Goal: Task Accomplishment & Management: Manage account settings

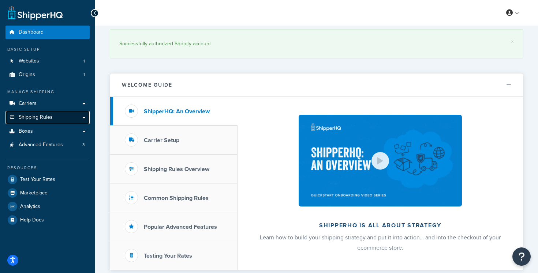
click at [50, 117] on span "Shipping Rules" at bounding box center [36, 118] width 34 height 6
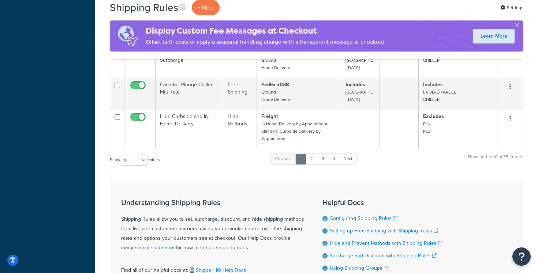
scroll to position [451, 0]
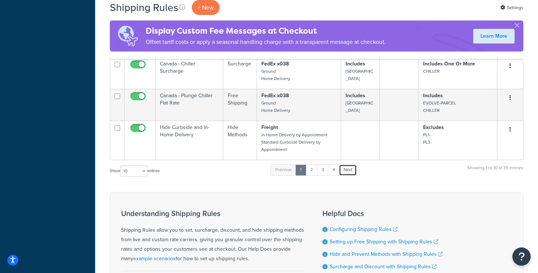
click at [352, 170] on link "Next" at bounding box center [348, 170] width 18 height 11
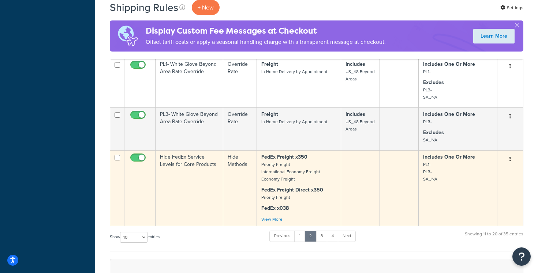
scroll to position [387, 0]
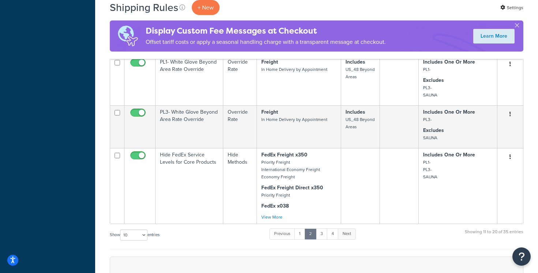
click at [345, 233] on link "Next" at bounding box center [347, 234] width 18 height 11
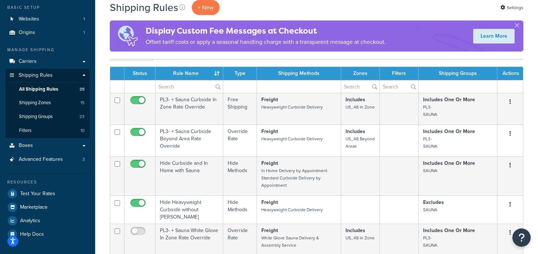
scroll to position [32, 0]
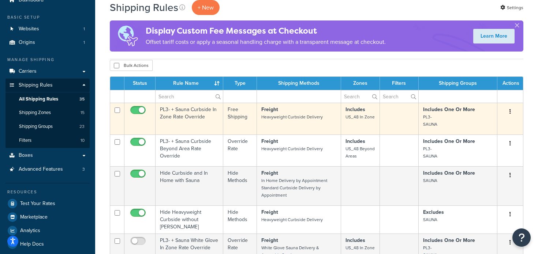
click at [446, 113] on strong "Includes One Or More" at bounding box center [449, 110] width 52 height 8
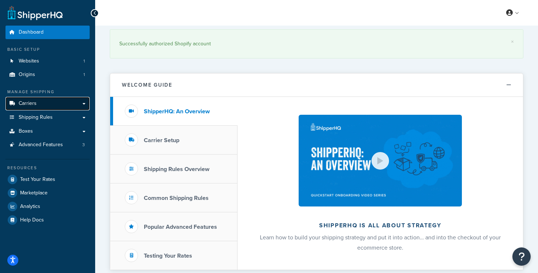
click at [83, 104] on link "Carriers" at bounding box center [47, 104] width 84 height 14
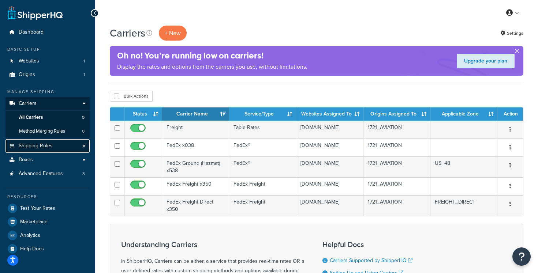
click at [68, 148] on link "Shipping Rules" at bounding box center [47, 146] width 84 height 14
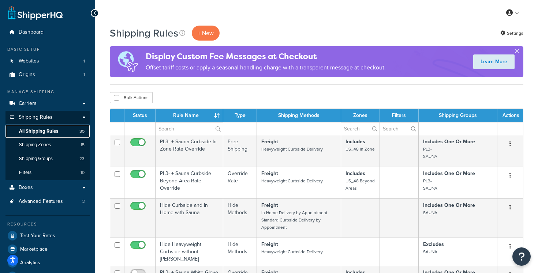
click at [56, 135] on link "All Shipping Rules 35" at bounding box center [47, 132] width 84 height 14
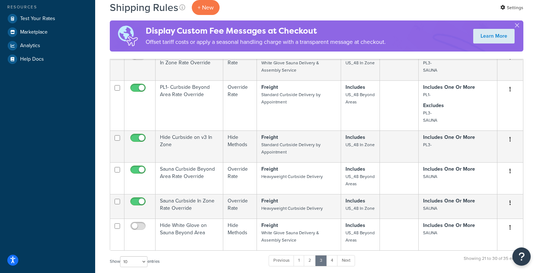
scroll to position [220, 0]
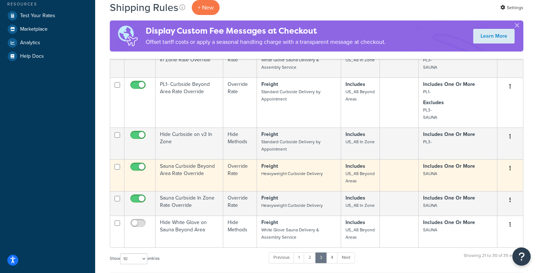
click at [193, 164] on td "Sauna Curbside Beyond Area Rate Override" at bounding box center [190, 176] width 68 height 32
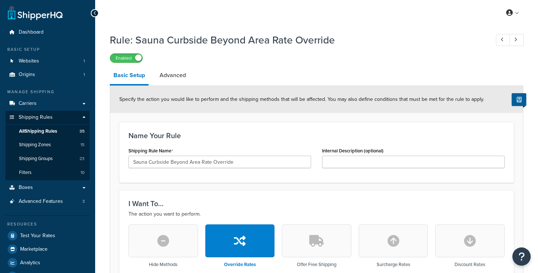
click at [194, 167] on div "Shipping Rule Name Sauna Curbside Beyond Area Rate Override" at bounding box center [220, 160] width 194 height 28
click at [86, 102] on link "Carriers" at bounding box center [47, 104] width 84 height 14
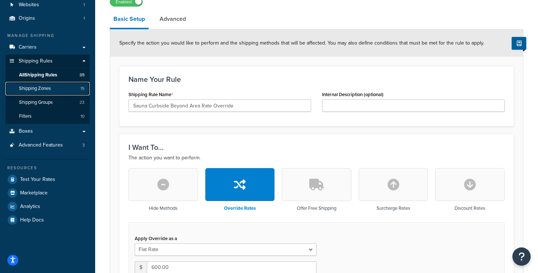
click at [57, 89] on link "Shipping Zones 15" at bounding box center [47, 89] width 84 height 14
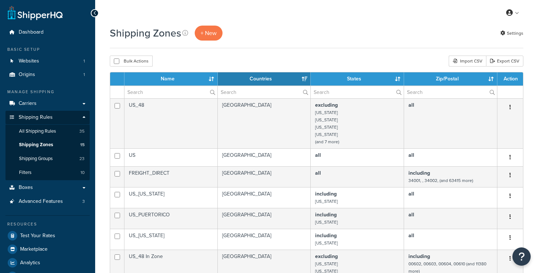
select select "15"
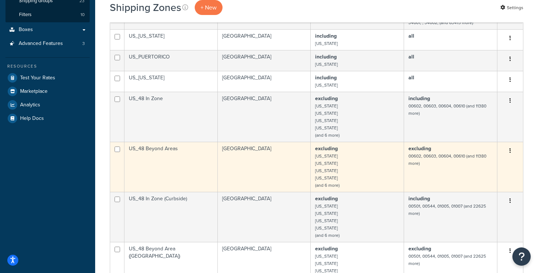
scroll to position [163, 0]
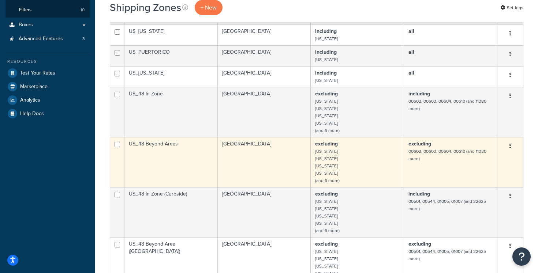
click at [177, 160] on td "US_48 Beyond Areas" at bounding box center [170, 162] width 93 height 50
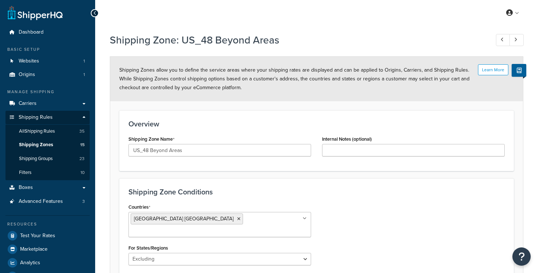
select select "excluding"
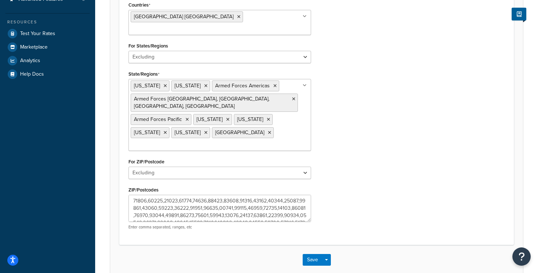
scroll to position [203, 0]
click at [192, 194] on textarea "ZIP/Postcodes" at bounding box center [219, 207] width 183 height 27
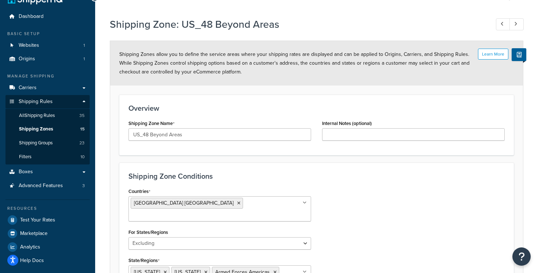
scroll to position [4, 0]
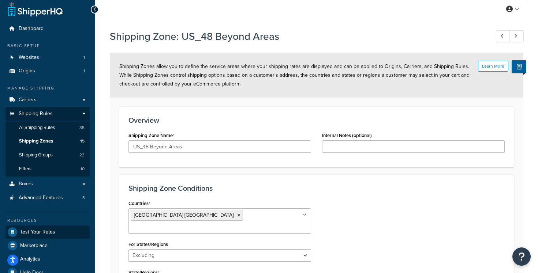
click at [49, 230] on div "Dashboard Basic Setup Websites 1 Origins 1 Manage Shipping Carriers Carriers Al…" at bounding box center [47, 253] width 95 height 515
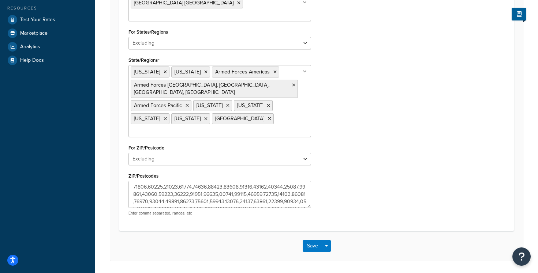
scroll to position [229, 0]
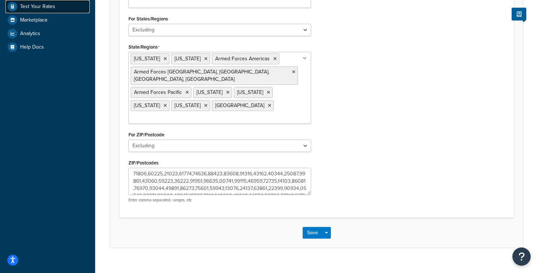
click at [54, 8] on link "Test Your Rates" at bounding box center [47, 6] width 84 height 13
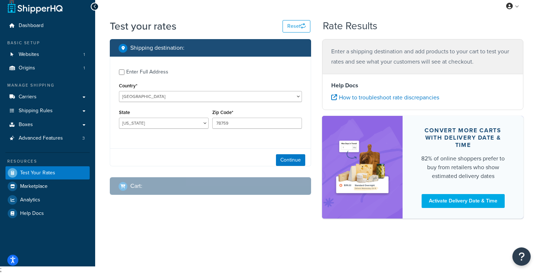
scroll to position [7, 0]
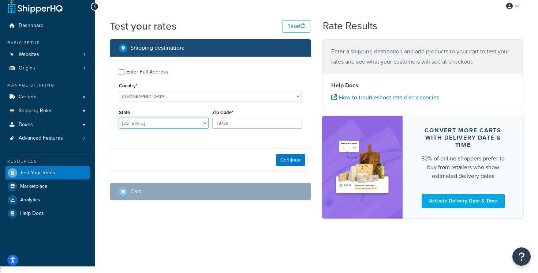
click at [184, 123] on select "Alabama Alaska American Samoa Arizona Arkansas Armed Forces Americas Armed Forc…" at bounding box center [164, 123] width 90 height 11
click at [119, 118] on select "Alabama Alaska American Samoa Arizona Arkansas Armed Forces Americas Armed Forc…" at bounding box center [164, 123] width 90 height 11
click at [175, 122] on select "Alabama Alaska American Samoa Arizona Arkansas Armed Forces Americas Armed Forc…" at bounding box center [164, 123] width 90 height 11
select select "FL"
click at [119, 118] on select "Alabama Alaska American Samoa Arizona Arkansas Armed Forces Americas Armed Forc…" at bounding box center [164, 123] width 90 height 11
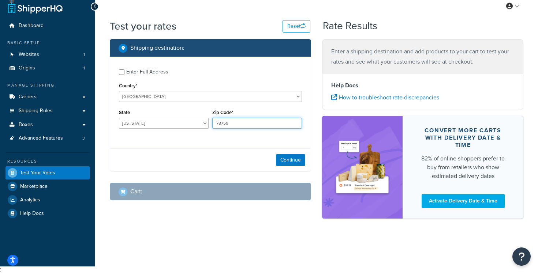
click at [227, 122] on input "78759" at bounding box center [257, 123] width 90 height 11
paste input "33405"
type input "33405"
drag, startPoint x: 232, startPoint y: 127, endPoint x: 288, endPoint y: 162, distance: 66.1
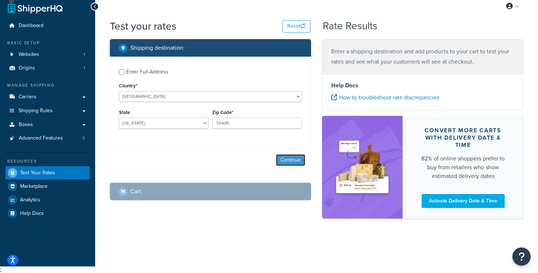
click at [288, 162] on button "Continue" at bounding box center [290, 160] width 29 height 12
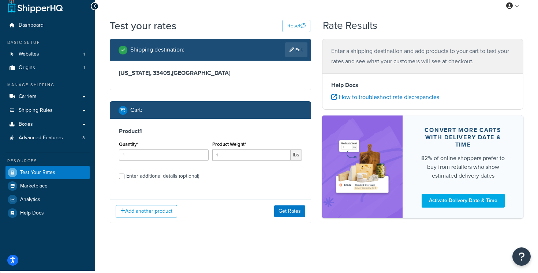
drag, startPoint x: 288, startPoint y: 162, endPoint x: 188, endPoint y: 175, distance: 100.7
click at [188, 175] on div "Enter additional details (optional)" at bounding box center [162, 176] width 73 height 10
click at [124, 175] on input "Enter additional details (optional)" at bounding box center [121, 176] width 5 height 5
checkbox input "true"
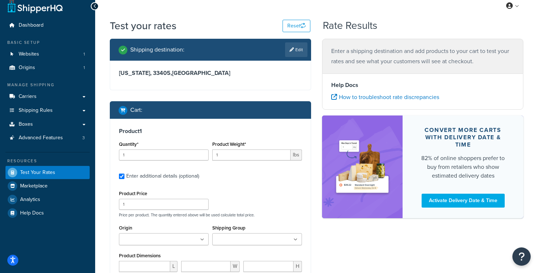
click at [225, 231] on label "Shipping Group" at bounding box center [228, 227] width 33 height 5
click at [225, 236] on input "Shipping Group" at bounding box center [246, 240] width 65 height 8
type input "sauna"
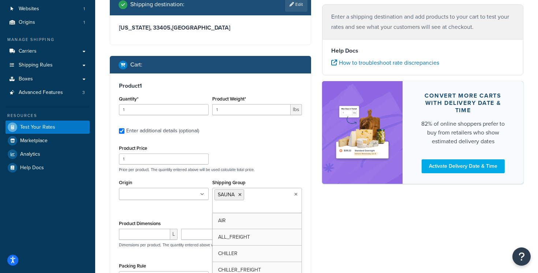
scroll to position [167, 0]
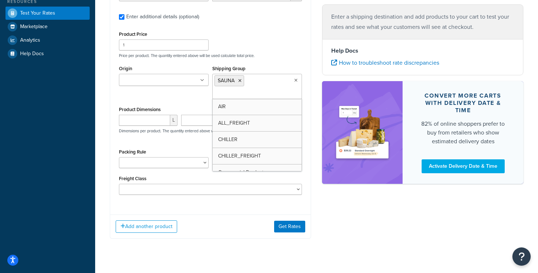
click at [248, 240] on div "Shipping destination : Edit Florida, 33405 , United States Cart : Product 1 Qua…" at bounding box center [210, 64] width 212 height 371
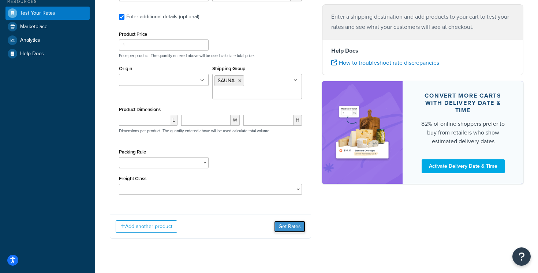
drag, startPoint x: 188, startPoint y: 175, endPoint x: 285, endPoint y: 228, distance: 110.6
click at [285, 228] on button "Get Rates" at bounding box center [289, 227] width 31 height 12
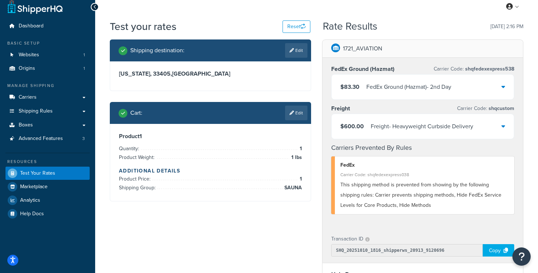
scroll to position [4, 0]
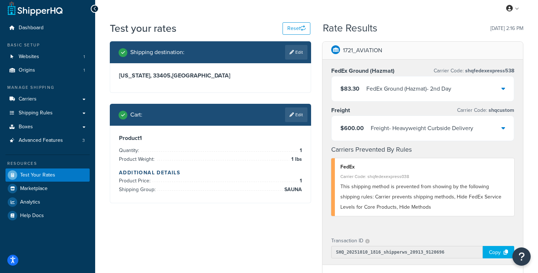
click at [504, 128] on icon at bounding box center [503, 128] width 4 height 6
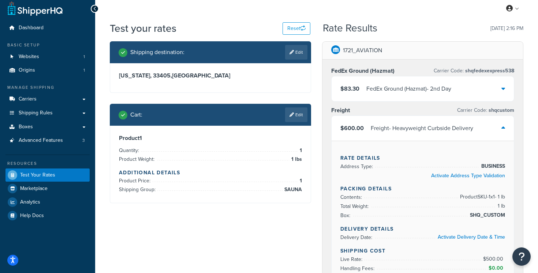
click at [503, 128] on icon at bounding box center [503, 128] width 4 height 6
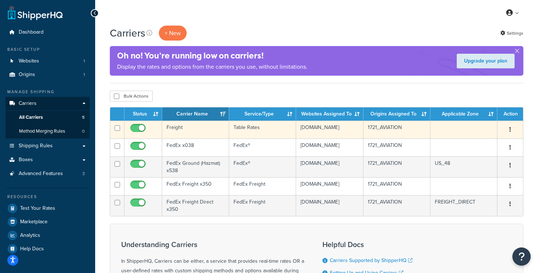
click at [512, 130] on button "button" at bounding box center [510, 130] width 10 height 12
click at [511, 130] on button "button" at bounding box center [510, 130] width 10 height 12
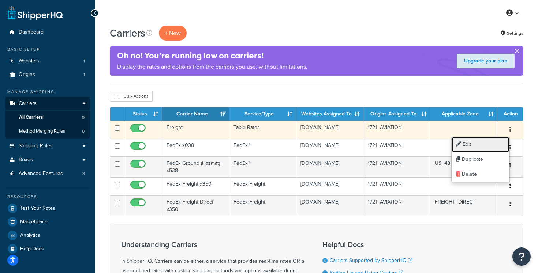
click at [495, 148] on link "Edit" at bounding box center [481, 144] width 58 height 15
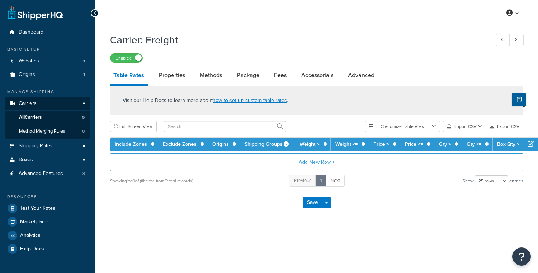
select select "25"
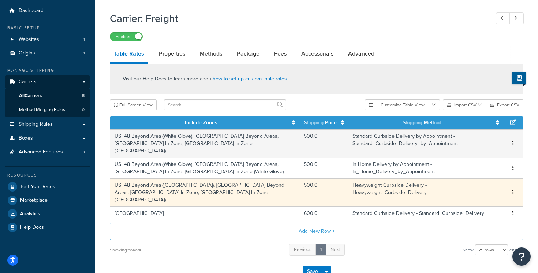
scroll to position [20, 0]
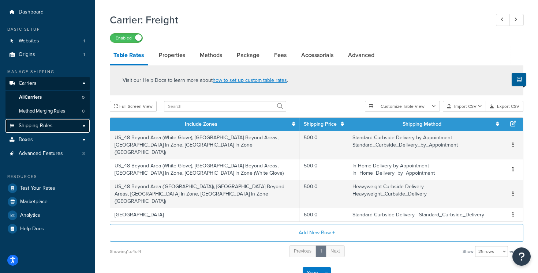
click at [54, 129] on link "Shipping Rules" at bounding box center [47, 126] width 84 height 14
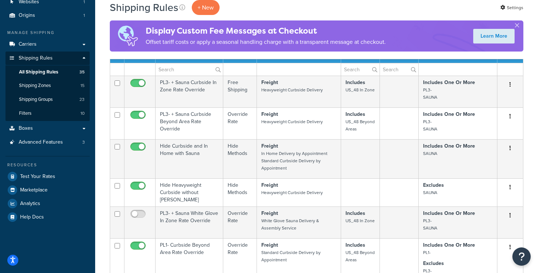
scroll to position [60, 0]
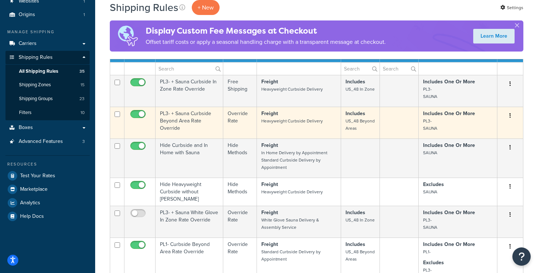
click at [203, 116] on td "PL3- + Sauna Curbside Beyond Area Rate Override" at bounding box center [190, 123] width 68 height 32
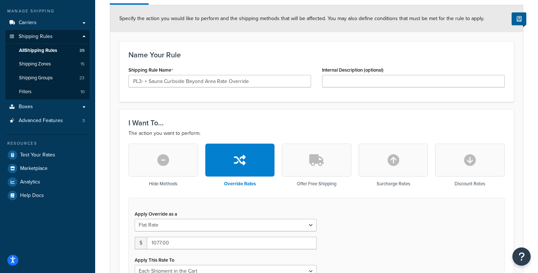
scroll to position [66, 0]
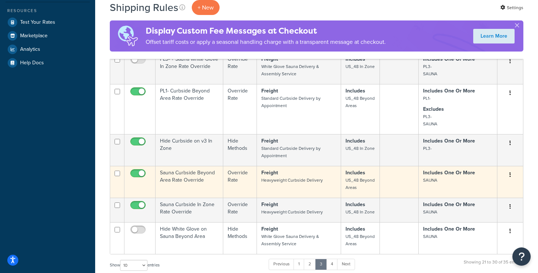
scroll to position [213, 0]
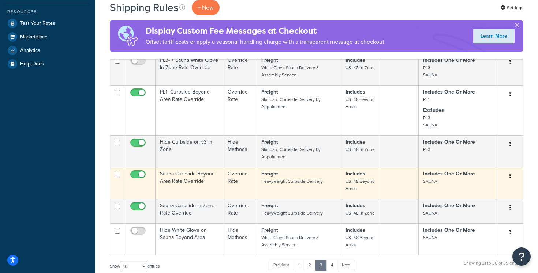
click at [295, 182] on p "Freight Heavyweight Curbside Delivery" at bounding box center [298, 178] width 75 height 15
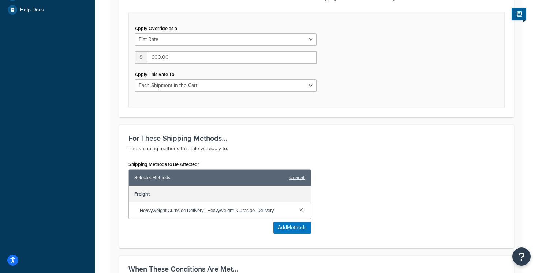
scroll to position [274, 0]
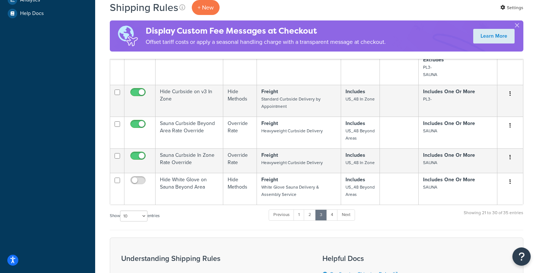
scroll to position [276, 0]
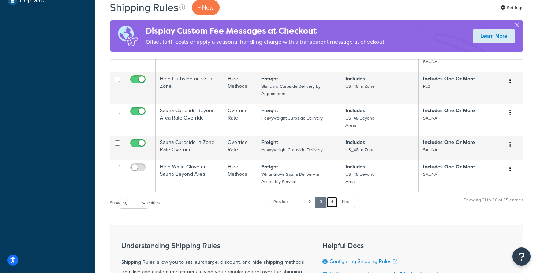
click at [336, 198] on link "4" at bounding box center [332, 202] width 12 height 11
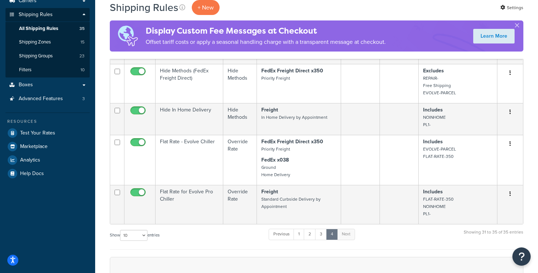
scroll to position [104, 0]
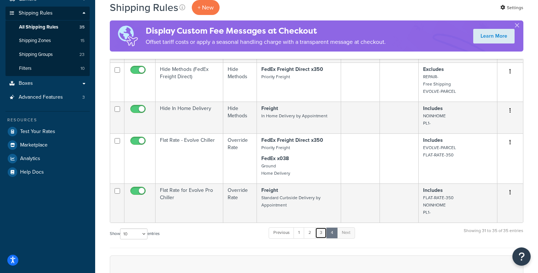
click at [322, 232] on link "3" at bounding box center [321, 233] width 12 height 11
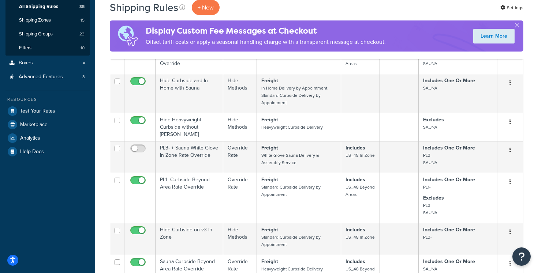
scroll to position [116, 0]
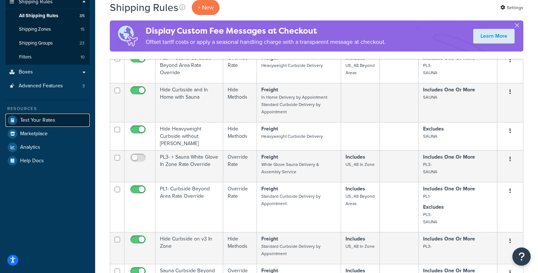
click at [53, 121] on span "Test Your Rates" at bounding box center [37, 120] width 35 height 6
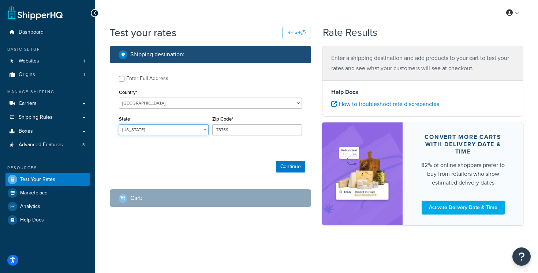
click at [142, 130] on select "Alabama Alaska American Samoa Arizona Arkansas Armed Forces Americas Armed Forc…" at bounding box center [164, 129] width 90 height 11
select select "FL"
click at [119, 125] on select "Alabama Alaska American Samoa Arizona Arkansas Armed Forces Americas Armed Forc…" at bounding box center [164, 129] width 90 height 11
click at [242, 130] on input "78759" at bounding box center [257, 129] width 90 height 11
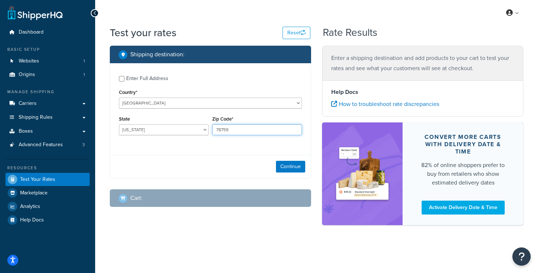
click at [242, 130] on input "78759" at bounding box center [257, 129] width 90 height 11
paste input "33405"
type input "33405"
click at [290, 167] on button "Continue" at bounding box center [290, 167] width 29 height 12
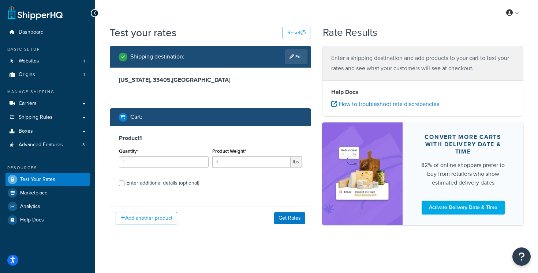
click at [167, 183] on div "Enter additional details (optional)" at bounding box center [162, 183] width 73 height 10
click at [124, 183] on input "Enter additional details (optional)" at bounding box center [121, 183] width 5 height 5
checkbox input "true"
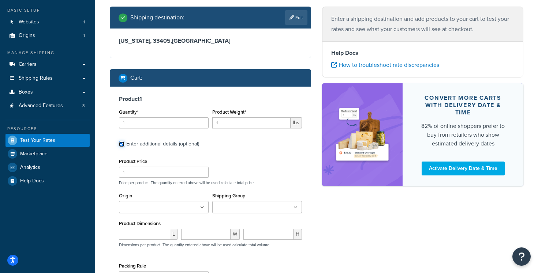
scroll to position [44, 0]
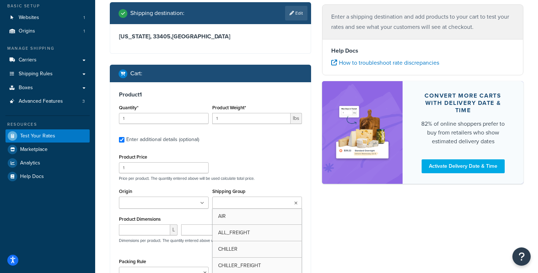
click at [233, 201] on input "Shipping Group" at bounding box center [246, 203] width 65 height 8
type input "saun"
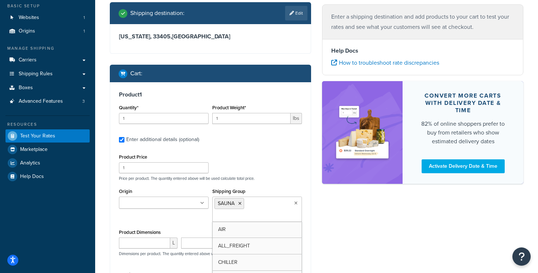
click at [278, 176] on p "Price per product. The quantity entered above will be used calculate total pric…" at bounding box center [210, 178] width 187 height 5
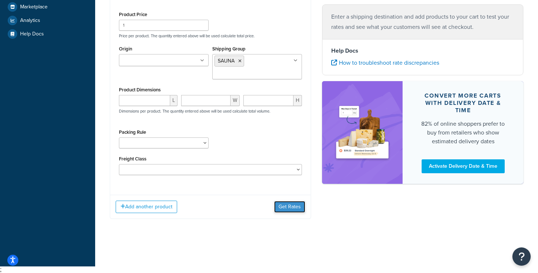
click at [289, 208] on button "Get Rates" at bounding box center [289, 207] width 31 height 12
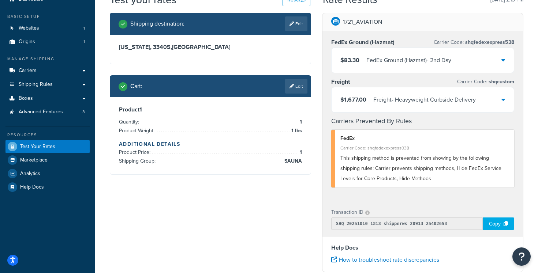
scroll to position [33, 0]
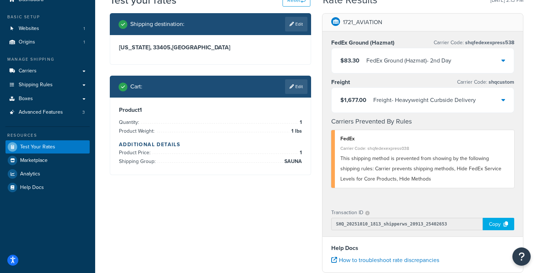
click at [504, 101] on icon at bounding box center [503, 100] width 4 height 6
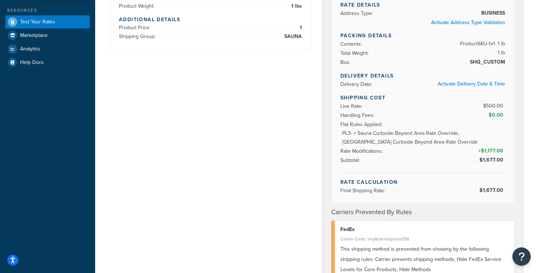
scroll to position [161, 0]
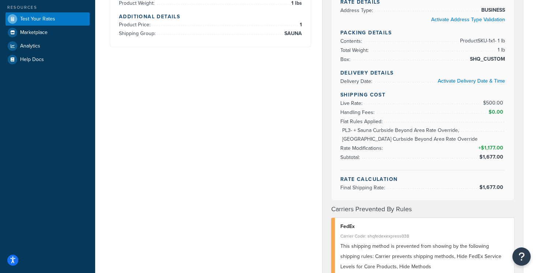
click at [379, 122] on span "Flat Rules Applied:" at bounding box center [362, 122] width 44 height 8
click at [401, 129] on li "Rate Modifications: + $1,177.00" at bounding box center [422, 139] width 165 height 27
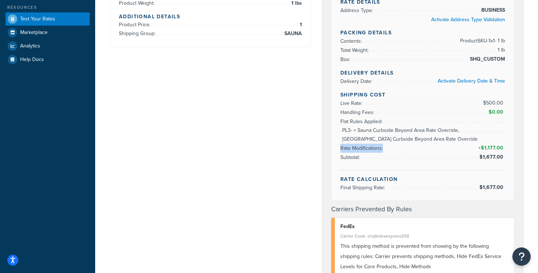
click at [401, 129] on li "Rate Modifications: + $1,177.00" at bounding box center [422, 139] width 165 height 27
click at [404, 134] on span "PL3- + Sauna Curbside Beyond Area Rate Override,Sauna Curbside Beyond Area Rate…" at bounding box center [422, 135] width 165 height 18
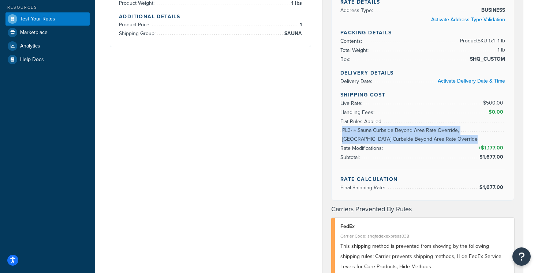
click at [404, 134] on span "PL3- + Sauna Curbside Beyond Area Rate Override,Sauna Curbside Beyond Area Rate…" at bounding box center [422, 135] width 165 height 18
click at [456, 132] on li "Rate Modifications: + $1,177.00" at bounding box center [422, 139] width 165 height 27
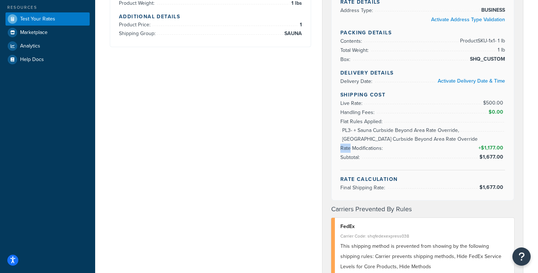
click at [456, 132] on li "Rate Modifications: + $1,177.00" at bounding box center [422, 139] width 165 height 27
click at [455, 132] on li "Rate Modifications: + $1,177.00" at bounding box center [422, 139] width 165 height 27
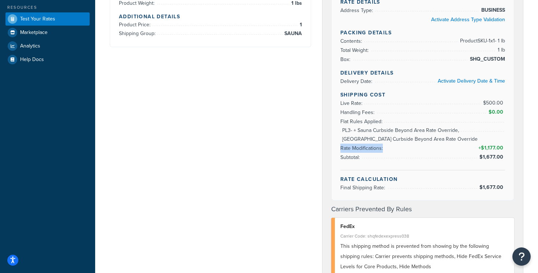
click at [449, 132] on li "Rate Modifications: + $1,177.00" at bounding box center [422, 139] width 165 height 27
click at [437, 128] on li "Rate Modifications: + $1,177.00" at bounding box center [422, 139] width 165 height 27
click at [390, 130] on li "Rate Modifications: + $1,177.00" at bounding box center [422, 139] width 165 height 27
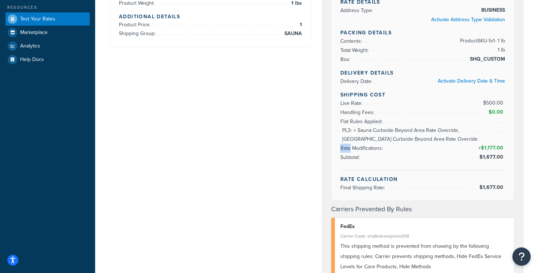
click at [390, 130] on li "Rate Modifications: + $1,177.00" at bounding box center [422, 139] width 165 height 27
click at [376, 121] on span "Flat Rules Applied:" at bounding box center [362, 122] width 44 height 8
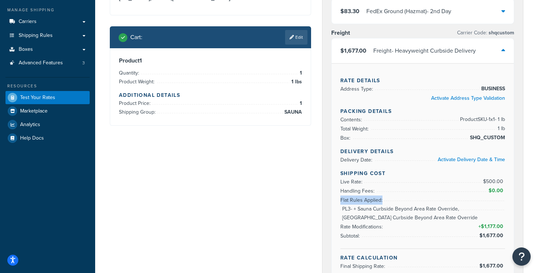
scroll to position [0, 0]
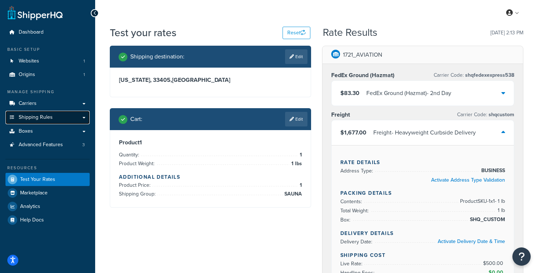
click at [74, 118] on link "Shipping Rules" at bounding box center [47, 118] width 84 height 14
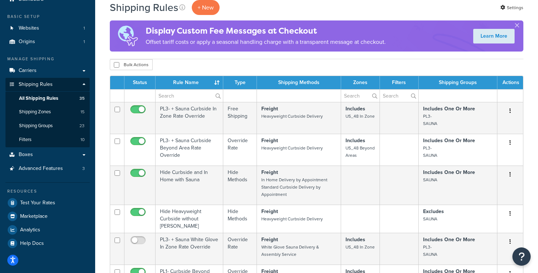
scroll to position [34, 0]
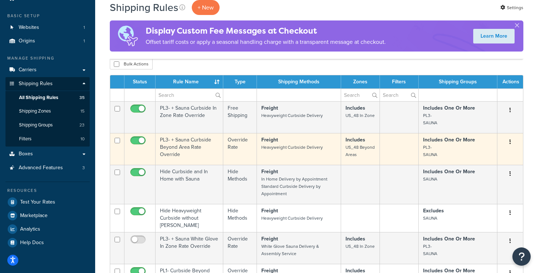
click at [512, 142] on button "button" at bounding box center [510, 143] width 10 height 12
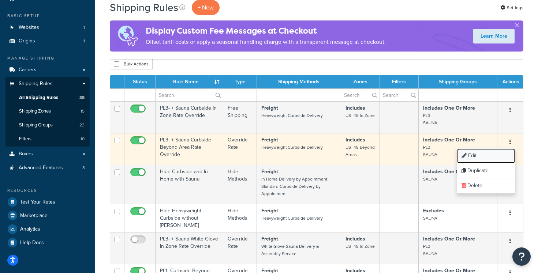
click at [494, 156] on link "Edit" at bounding box center [486, 156] width 58 height 15
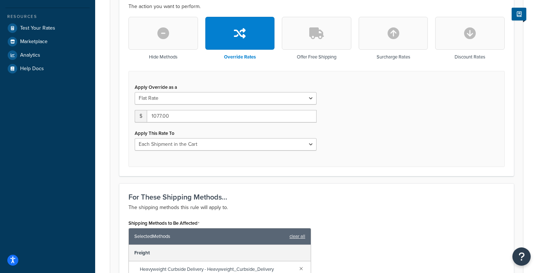
scroll to position [211, 0]
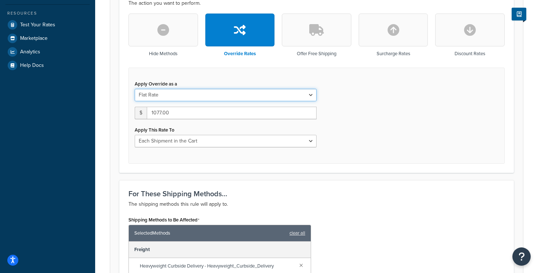
click at [302, 96] on select "Flat Rate Percentage Flat Rate & Percentage" at bounding box center [226, 95] width 182 height 12
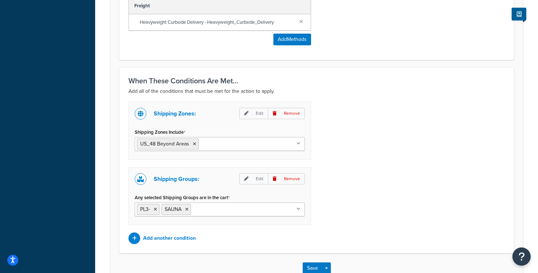
scroll to position [480, 0]
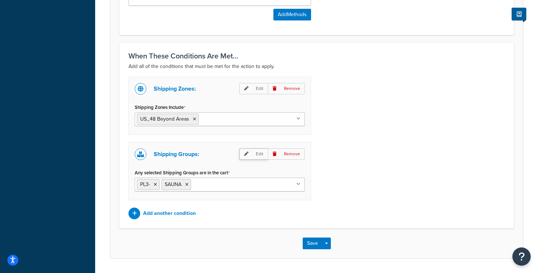
click at [255, 155] on p "Edit" at bounding box center [253, 154] width 29 height 11
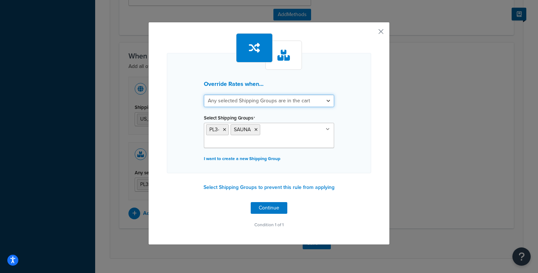
click at [275, 99] on select "All selected Shipping Groups are in the cart Any selected Shipping Groups are i…" at bounding box center [269, 101] width 130 height 12
select select "all"
click at [204, 95] on select "All selected Shipping Groups are in the cart Any selected Shipping Groups are i…" at bounding box center [269, 101] width 130 height 12
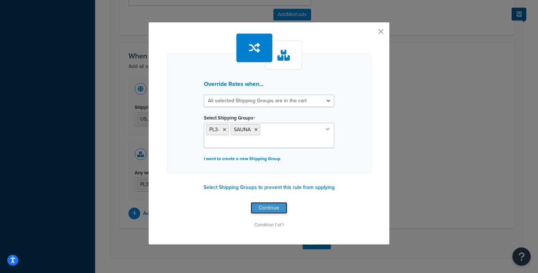
click at [273, 202] on button "Continue" at bounding box center [269, 208] width 37 height 12
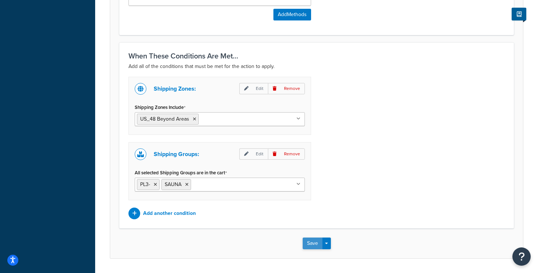
click at [314, 248] on button "Save" at bounding box center [313, 244] width 20 height 12
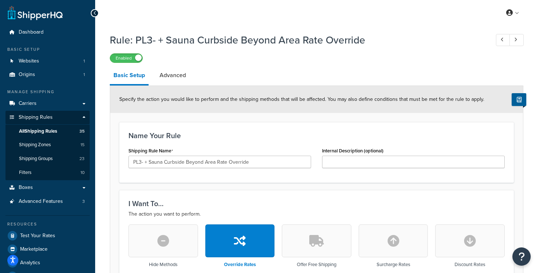
scroll to position [17, 0]
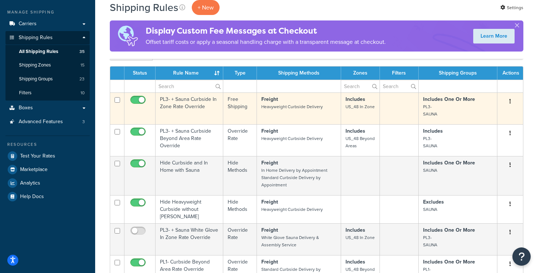
scroll to position [75, 0]
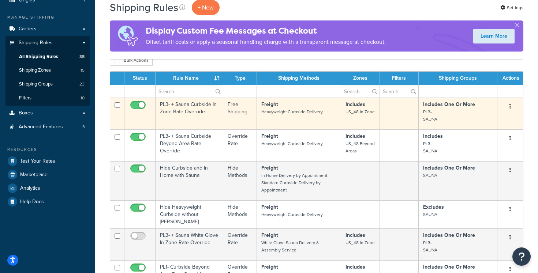
click at [339, 114] on td "Freight Heavyweight Curbside Delivery" at bounding box center [299, 114] width 84 height 32
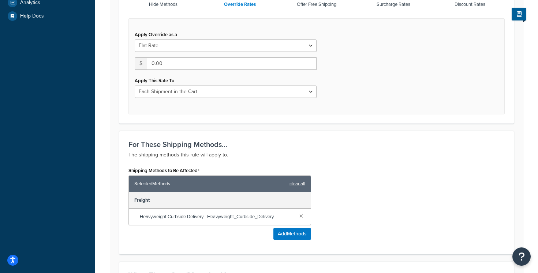
scroll to position [265, 0]
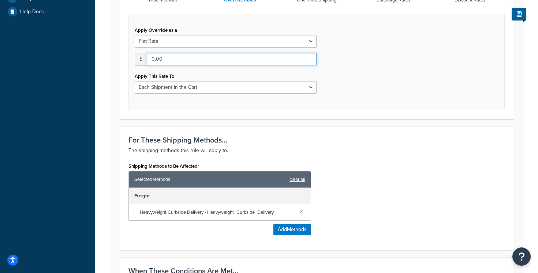
click at [220, 64] on input "0.00" at bounding box center [232, 59] width 170 height 12
click at [211, 62] on input "0.00" at bounding box center [232, 59] width 170 height 12
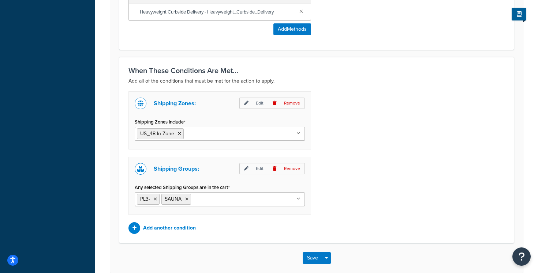
scroll to position [469, 0]
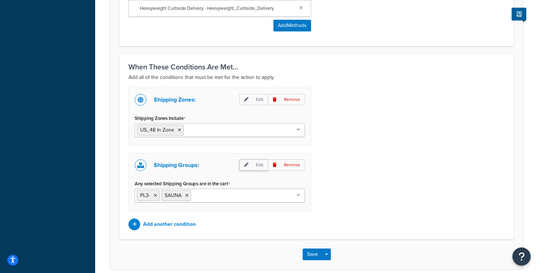
type input "250"
click at [251, 162] on p "Edit" at bounding box center [253, 165] width 29 height 11
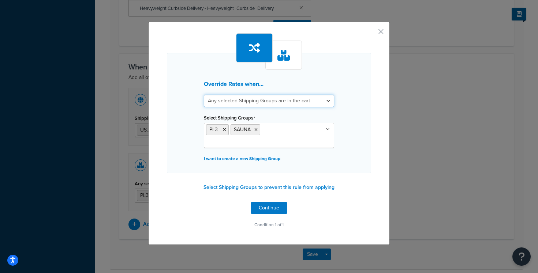
click at [295, 102] on select "All selected Shipping Groups are in the cart Any selected Shipping Groups are i…" at bounding box center [269, 101] width 130 height 12
select select "all"
click at [204, 95] on select "All selected Shipping Groups are in the cart Any selected Shipping Groups are i…" at bounding box center [269, 101] width 130 height 12
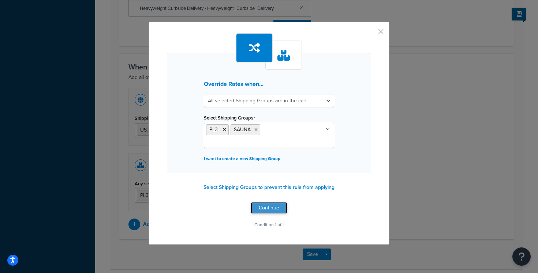
click at [272, 202] on button "Continue" at bounding box center [269, 208] width 37 height 12
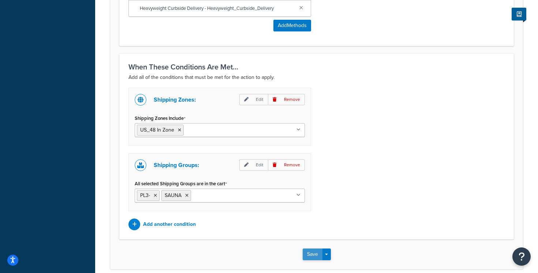
click at [307, 254] on button "Save" at bounding box center [313, 255] width 20 height 12
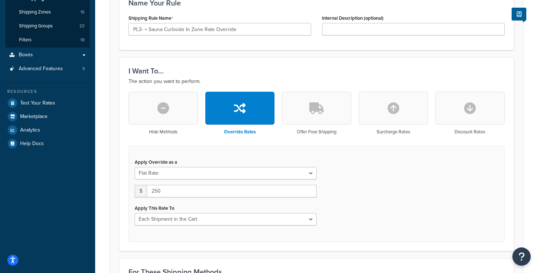
scroll to position [167, 0]
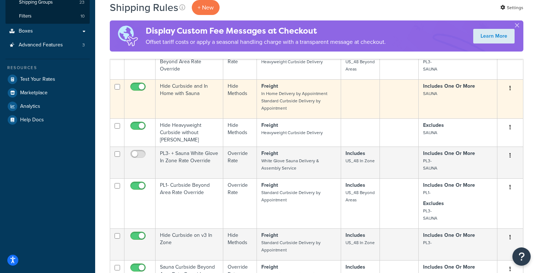
scroll to position [157, 0]
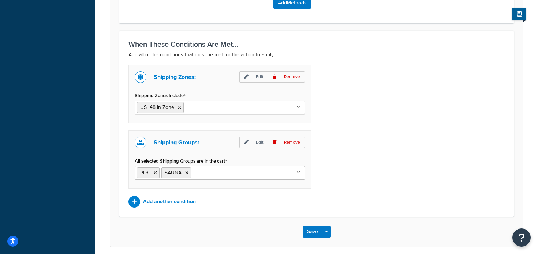
scroll to position [493, 0]
click at [251, 143] on p "Edit" at bounding box center [253, 141] width 29 height 11
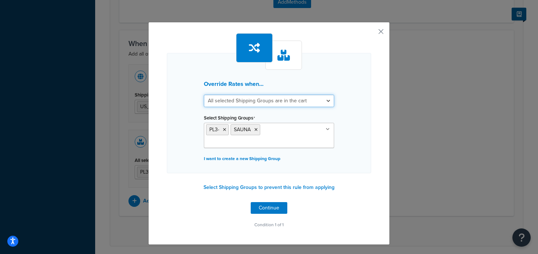
click at [299, 103] on select "All selected Shipping Groups are in the cart Any selected Shipping Groups are i…" at bounding box center [269, 101] width 130 height 12
click at [371, 33] on button "button" at bounding box center [370, 34] width 2 height 2
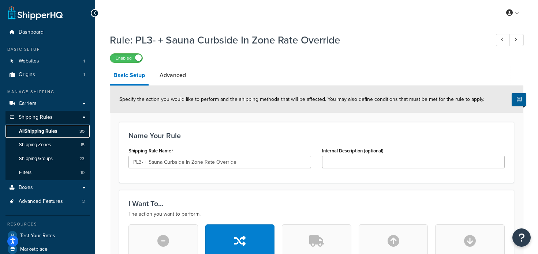
click at [63, 133] on link "All Shipping Rules 35" at bounding box center [47, 132] width 84 height 14
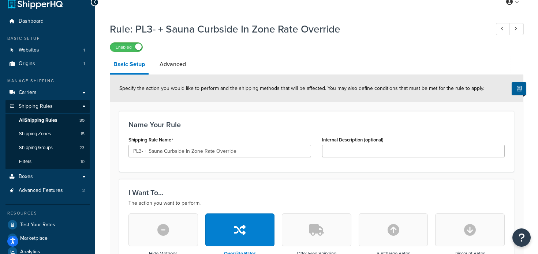
scroll to position [14, 0]
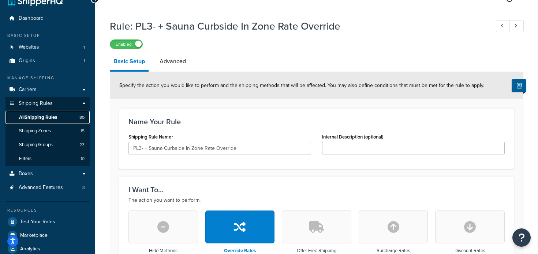
click at [57, 116] on span "All Shipping Rules" at bounding box center [38, 118] width 38 height 6
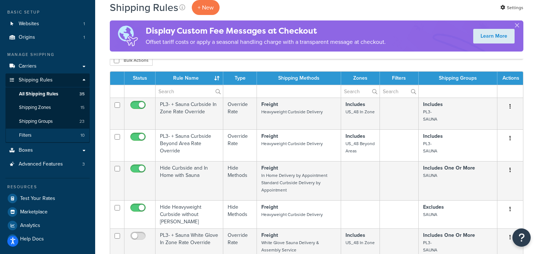
scroll to position [35, 0]
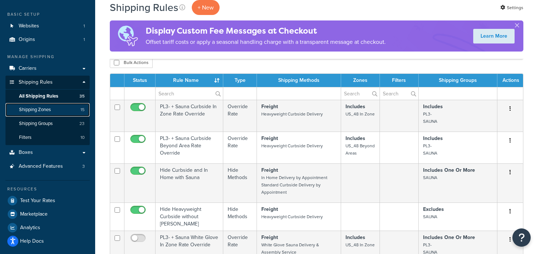
click at [72, 105] on link "Shipping Zones 15" at bounding box center [47, 110] width 84 height 14
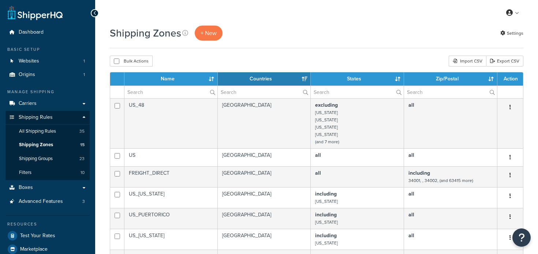
select select "15"
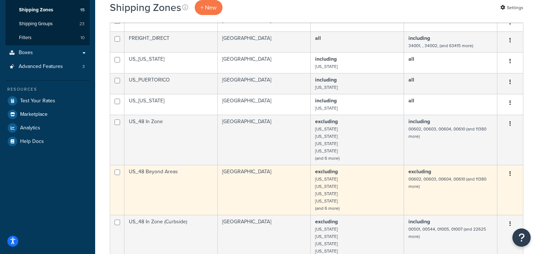
scroll to position [135, 0]
click at [175, 174] on td "US_48 Beyond Areas" at bounding box center [170, 190] width 93 height 50
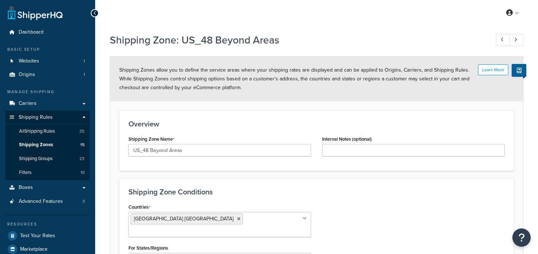
select select "excluding"
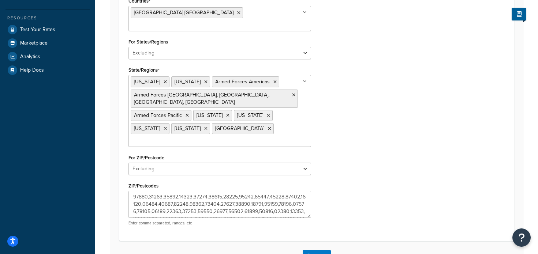
scroll to position [208, 0]
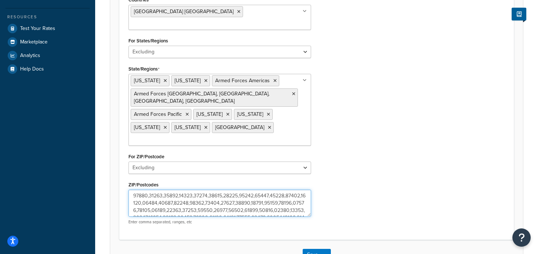
click at [259, 190] on textarea "ZIP/Postcodes" at bounding box center [219, 203] width 183 height 27
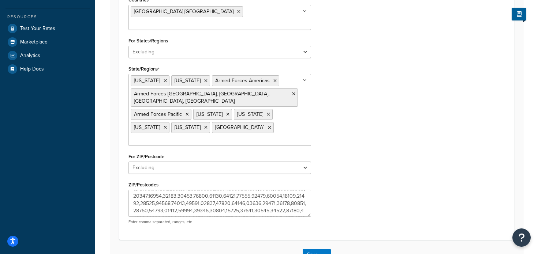
scroll to position [23, 0]
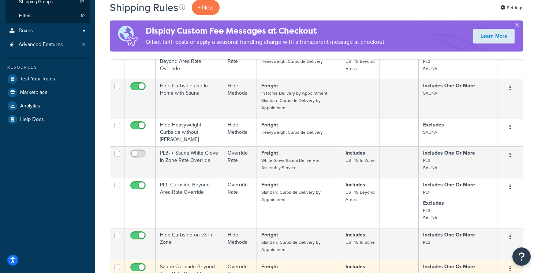
scroll to position [157, 0]
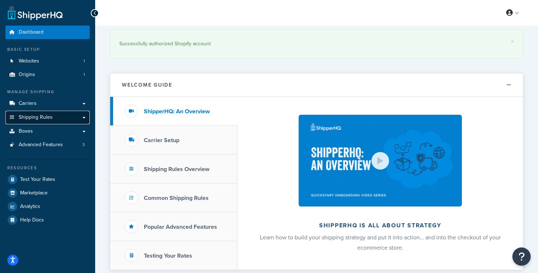
click at [85, 122] on link "Shipping Rules" at bounding box center [47, 118] width 84 height 14
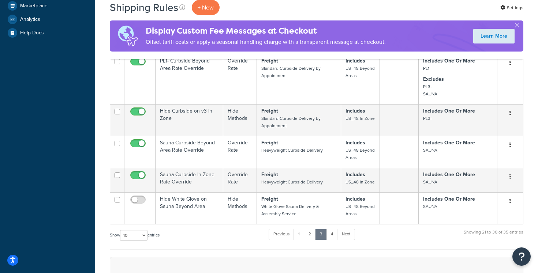
scroll to position [246, 0]
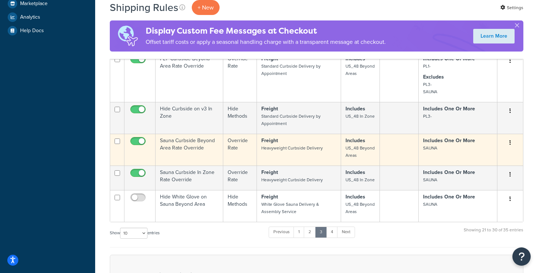
click at [209, 141] on td "Sauna Curbside Beyond Area Rate Override" at bounding box center [190, 150] width 68 height 32
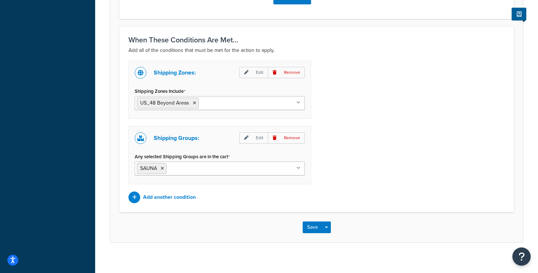
scroll to position [510, 0]
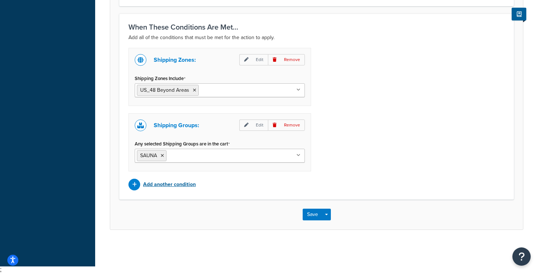
click at [188, 183] on p "Add another condition" at bounding box center [169, 185] width 53 height 10
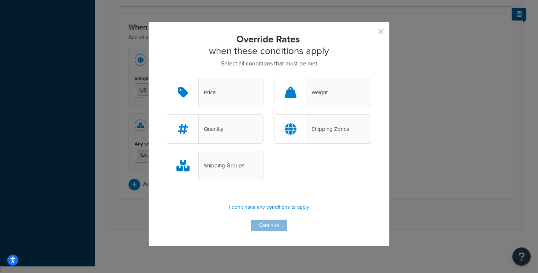
click at [252, 165] on div "Shipping Groups" at bounding box center [215, 165] width 97 height 29
click at [0, 0] on input "Shipping Groups" at bounding box center [0, 0] width 0 height 0
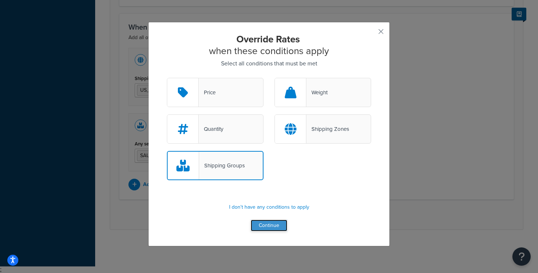
click at [266, 229] on button "Continue" at bounding box center [269, 226] width 37 height 12
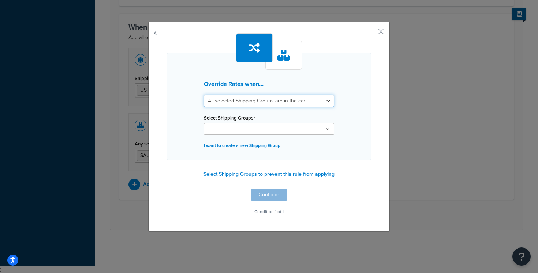
click at [267, 100] on select "All selected Shipping Groups are in the cart Any selected Shipping Groups are i…" at bounding box center [269, 101] width 130 height 12
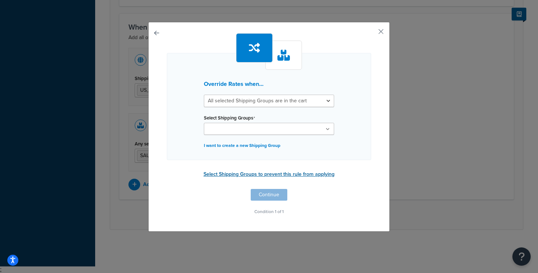
click at [312, 176] on button "Select Shipping Groups to prevent this rule from applying" at bounding box center [268, 174] width 135 height 11
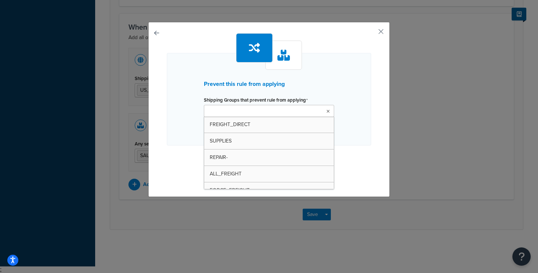
click at [303, 113] on ul at bounding box center [269, 111] width 130 height 12
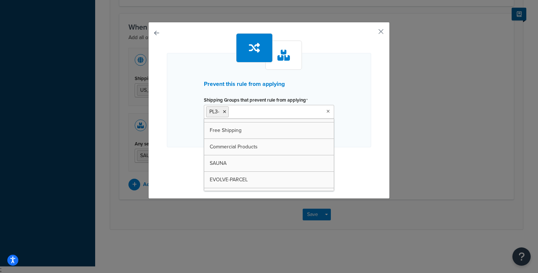
click at [360, 155] on div "Prevent this rule from applying Shipping Groups that prevent rule from applying…" at bounding box center [269, 108] width 204 height 151
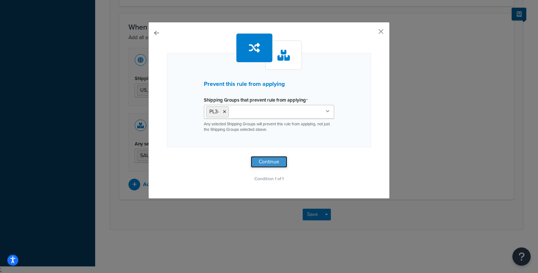
click at [274, 163] on button "Continue" at bounding box center [269, 162] width 37 height 12
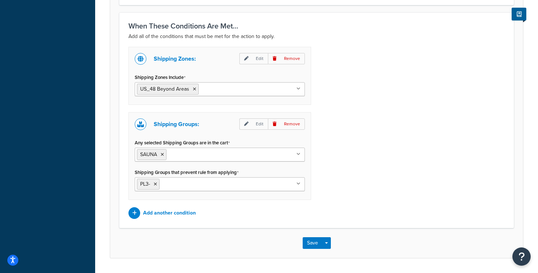
click at [229, 184] on ul "PL3-" at bounding box center [220, 184] width 170 height 14
type input "evol"
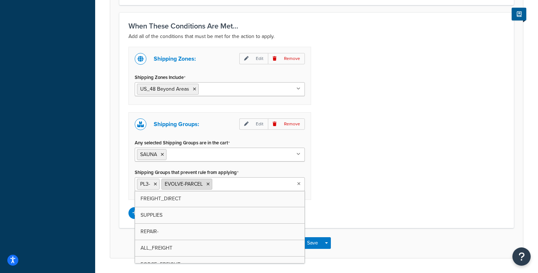
click at [208, 185] on icon at bounding box center [207, 184] width 3 height 4
click at [208, 185] on input "Shipping Groups that prevent rule from applying" at bounding box center [193, 184] width 65 height 8
type input "pl1"
click at [332, 173] on div "Shipping Zones: Edit Remove Shipping Zones Include US_48 Beyond Areas [GEOGRAPH…" at bounding box center [316, 133] width 387 height 172
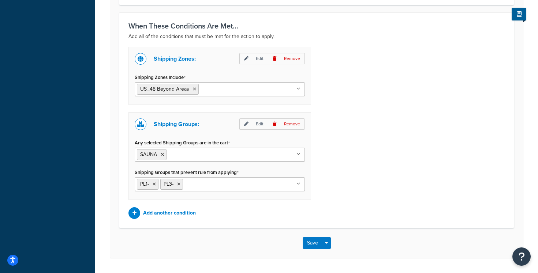
scroll to position [505, 0]
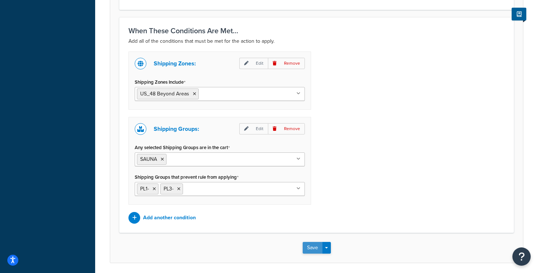
click at [305, 248] on button "Save" at bounding box center [313, 248] width 20 height 12
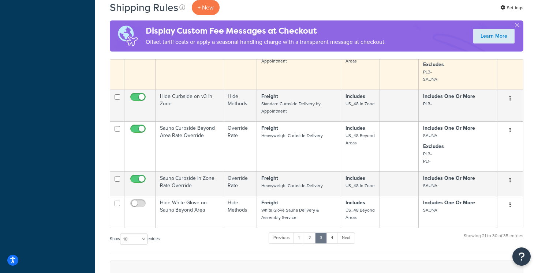
scroll to position [296, 0]
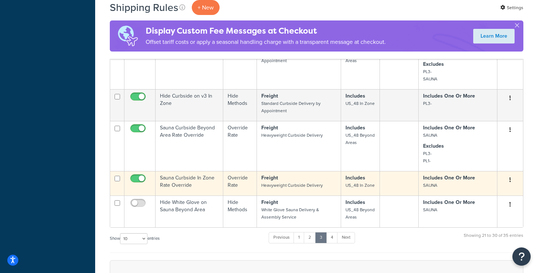
click at [203, 182] on td "Sauna Curbside In Zone Rate Override" at bounding box center [190, 183] width 68 height 25
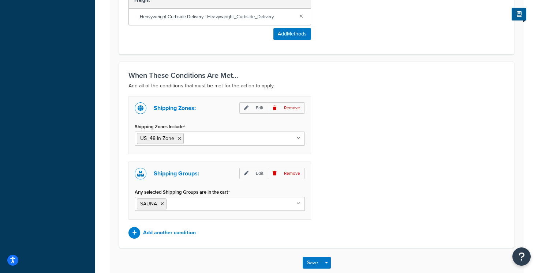
scroll to position [487, 0]
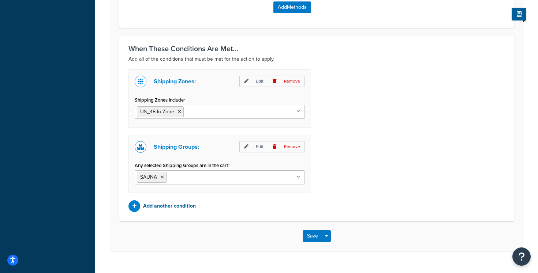
click at [178, 207] on p "Add another condition" at bounding box center [169, 206] width 53 height 10
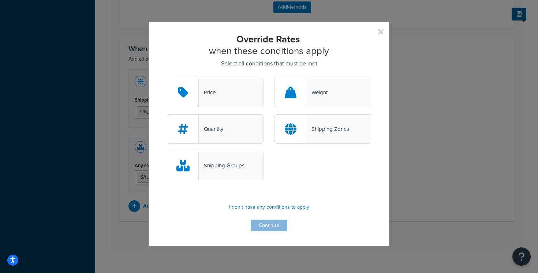
click at [234, 168] on div "Shipping Groups" at bounding box center [222, 166] width 46 height 10
click at [0, 0] on input "Shipping Groups" at bounding box center [0, 0] width 0 height 0
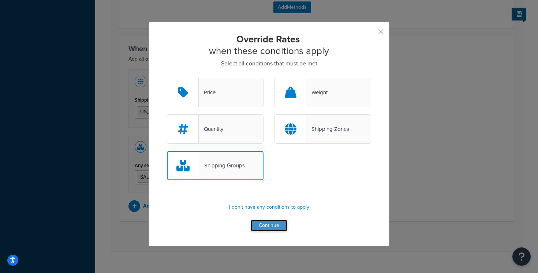
click at [269, 228] on button "Continue" at bounding box center [269, 226] width 37 height 12
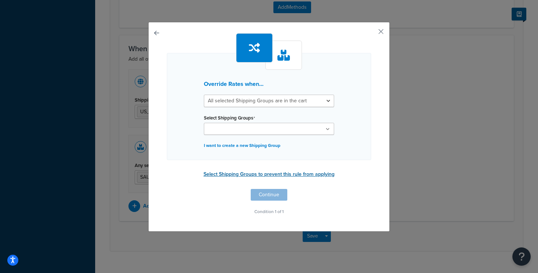
click at [261, 174] on button "Select Shipping Groups to prevent this rule from applying" at bounding box center [268, 174] width 135 height 11
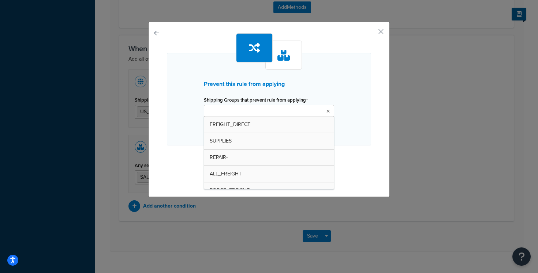
click at [246, 111] on input "Shipping Groups that prevent rule from applying" at bounding box center [238, 112] width 65 height 8
type input "pl3"
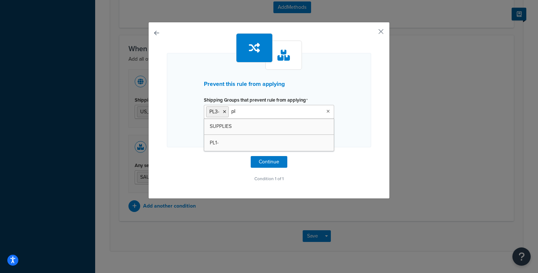
type input "pl1"
click at [250, 138] on div "Prevent this rule from applying Shipping Groups that prevent rule from applying…" at bounding box center [269, 100] width 204 height 94
click at [259, 114] on input "Shipping Groups that prevent rule from applying" at bounding box center [263, 112] width 65 height 8
type input "pl1"
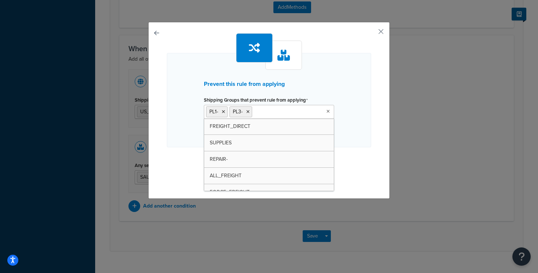
click at [357, 120] on div "Prevent this rule from applying Shipping Groups that prevent rule from applying…" at bounding box center [269, 100] width 204 height 94
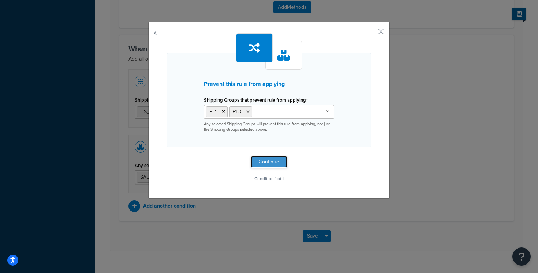
click at [277, 160] on button "Continue" at bounding box center [269, 162] width 37 height 12
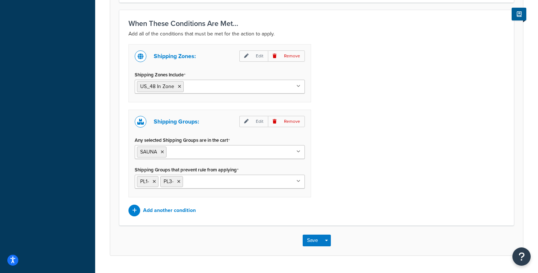
scroll to position [540, 0]
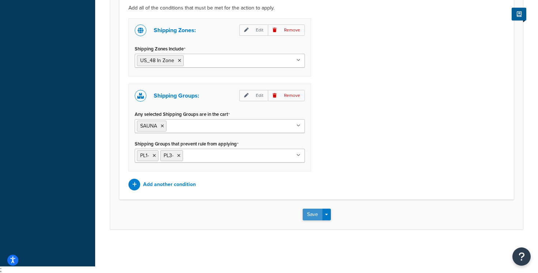
click at [307, 214] on button "Save" at bounding box center [313, 215] width 20 height 12
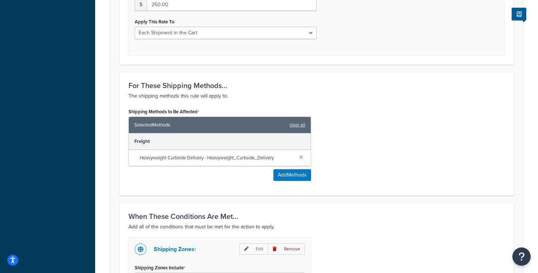
scroll to position [386, 0]
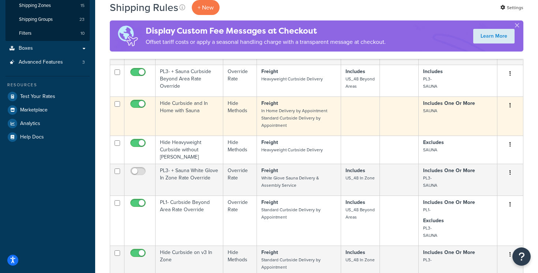
scroll to position [141, 0]
